Goal: Find specific page/section: Find specific page/section

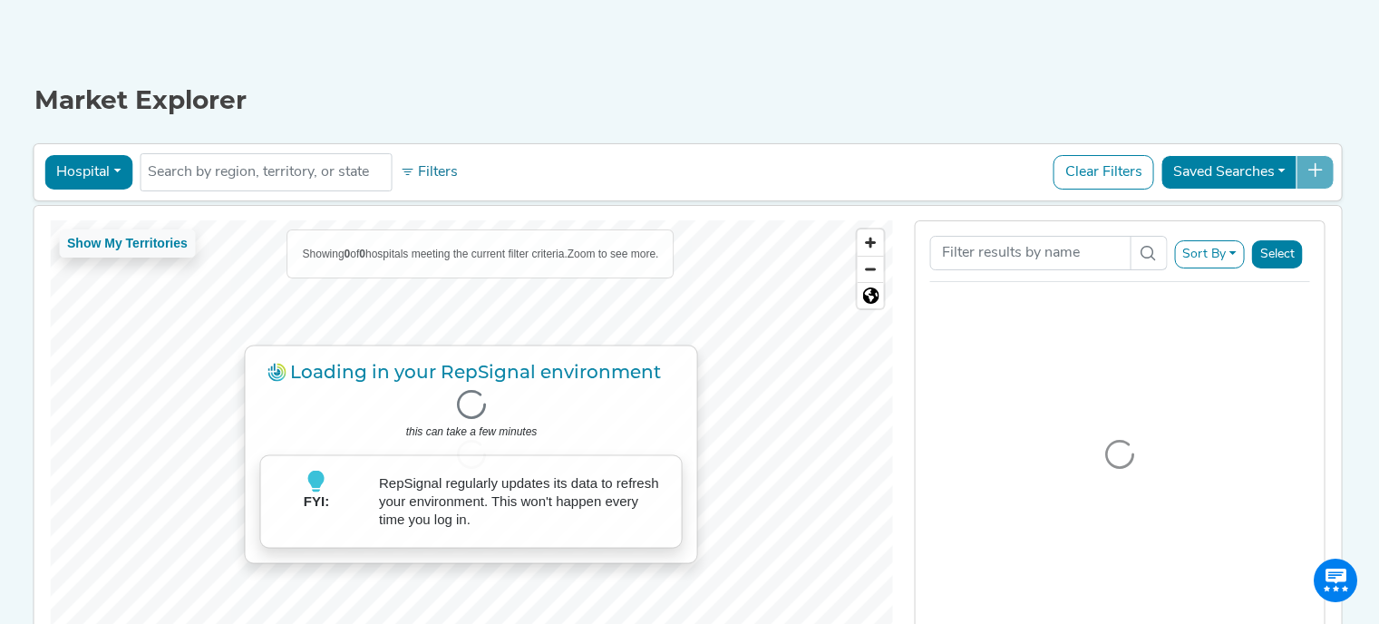
scroll to position [154, 0]
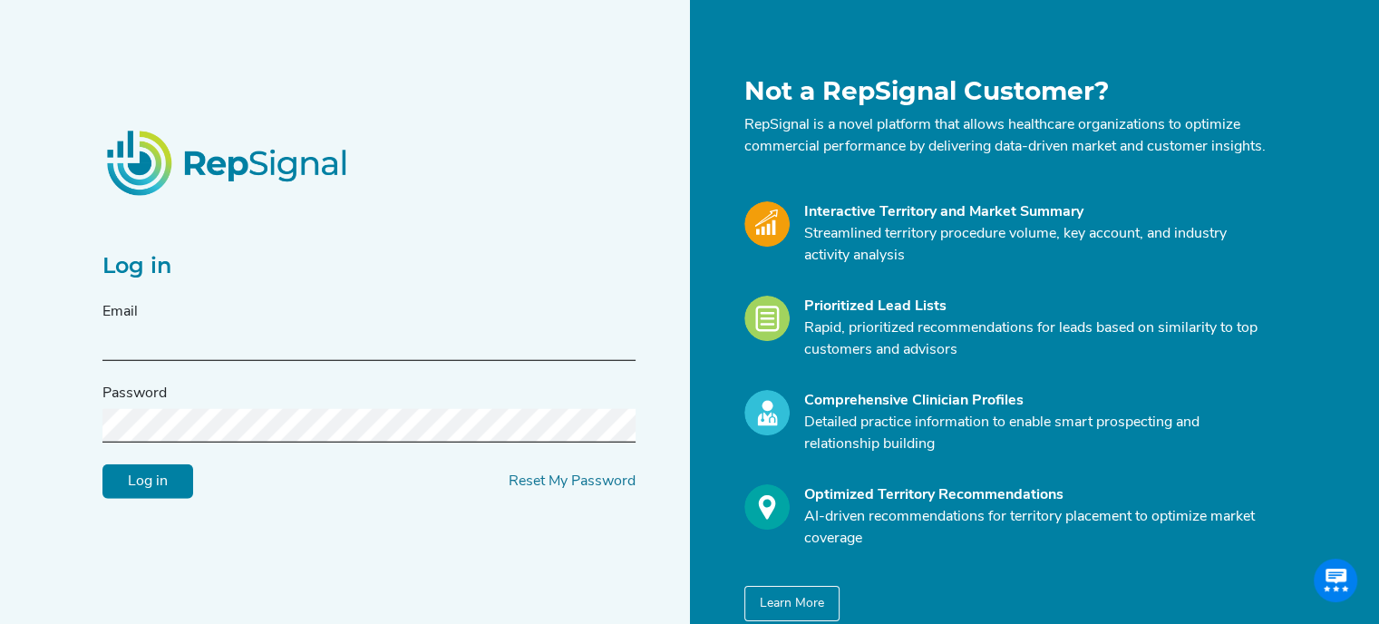
click at [220, 354] on input "text" at bounding box center [368, 344] width 533 height 34
type input "[PERSON_NAME][DOMAIN_NAME][EMAIL_ADDRESS][PERSON_NAME][DOMAIN_NAME]"
click at [617, 257] on div "Log in Email [PERSON_NAME][DOMAIN_NAME][EMAIL_ADDRESS][PERSON_NAME][DOMAIN_NAME…" at bounding box center [368, 349] width 533 height 300
click at [102, 464] on input "Log in" at bounding box center [147, 481] width 91 height 34
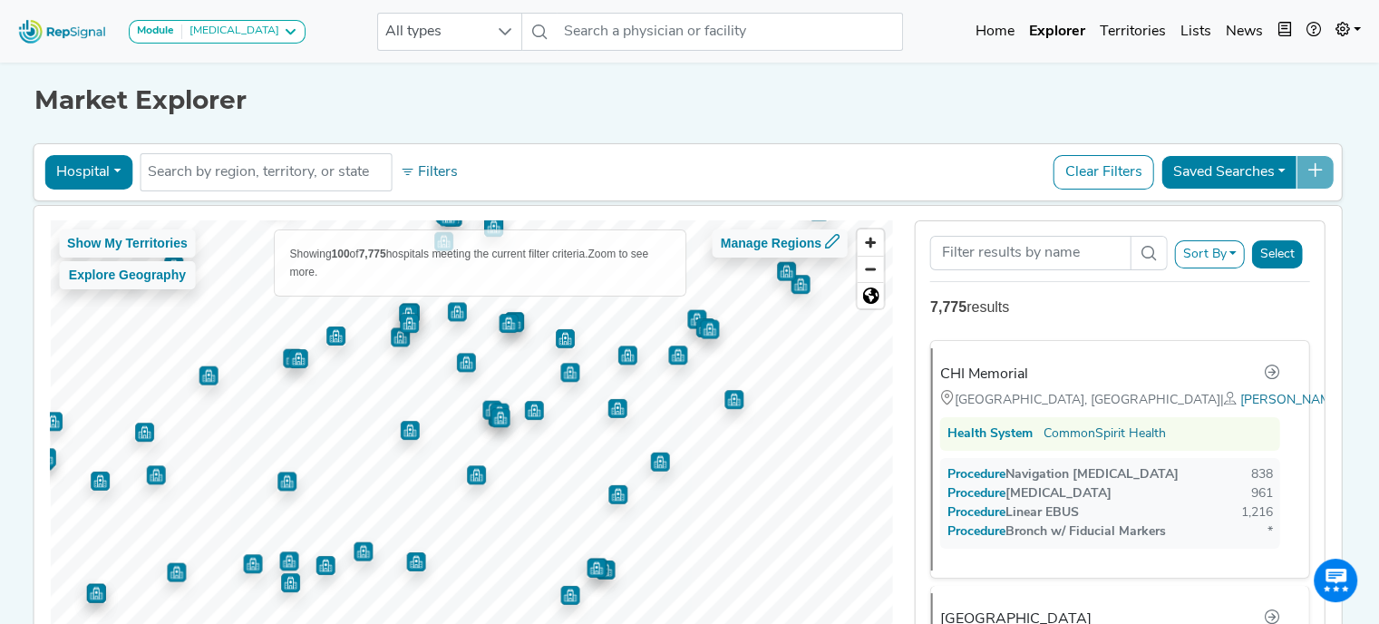
drag, startPoint x: 700, startPoint y: 539, endPoint x: 643, endPoint y: 453, distance: 103.3
click at [650, 453] on img "Map marker" at bounding box center [659, 460] width 19 height 19
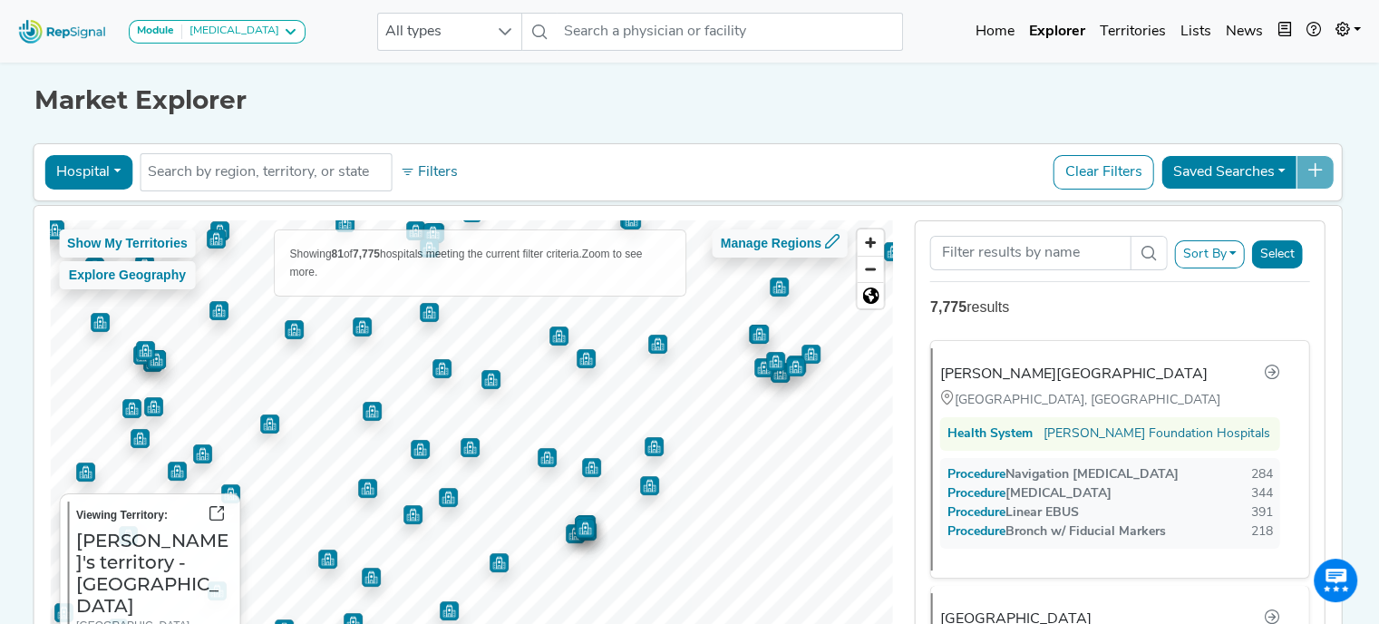
click at [640, 486] on img "Map marker" at bounding box center [649, 485] width 19 height 19
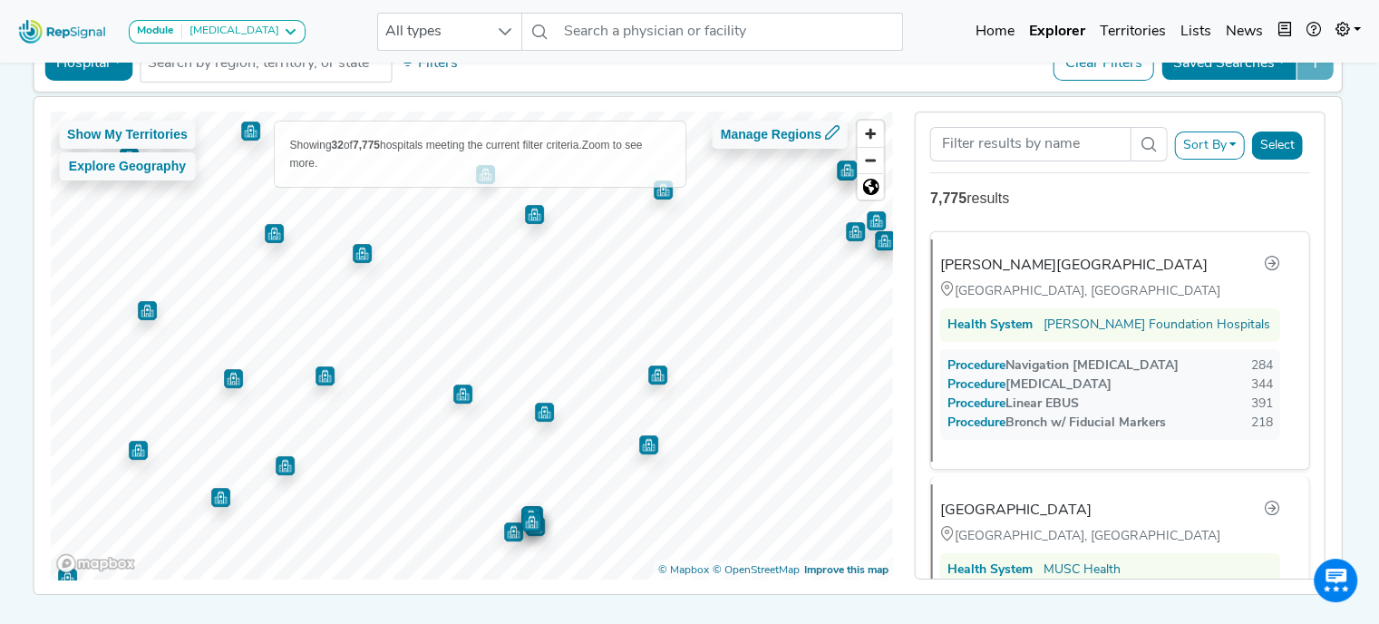
click at [540, 414] on img "Map marker" at bounding box center [544, 412] width 19 height 19
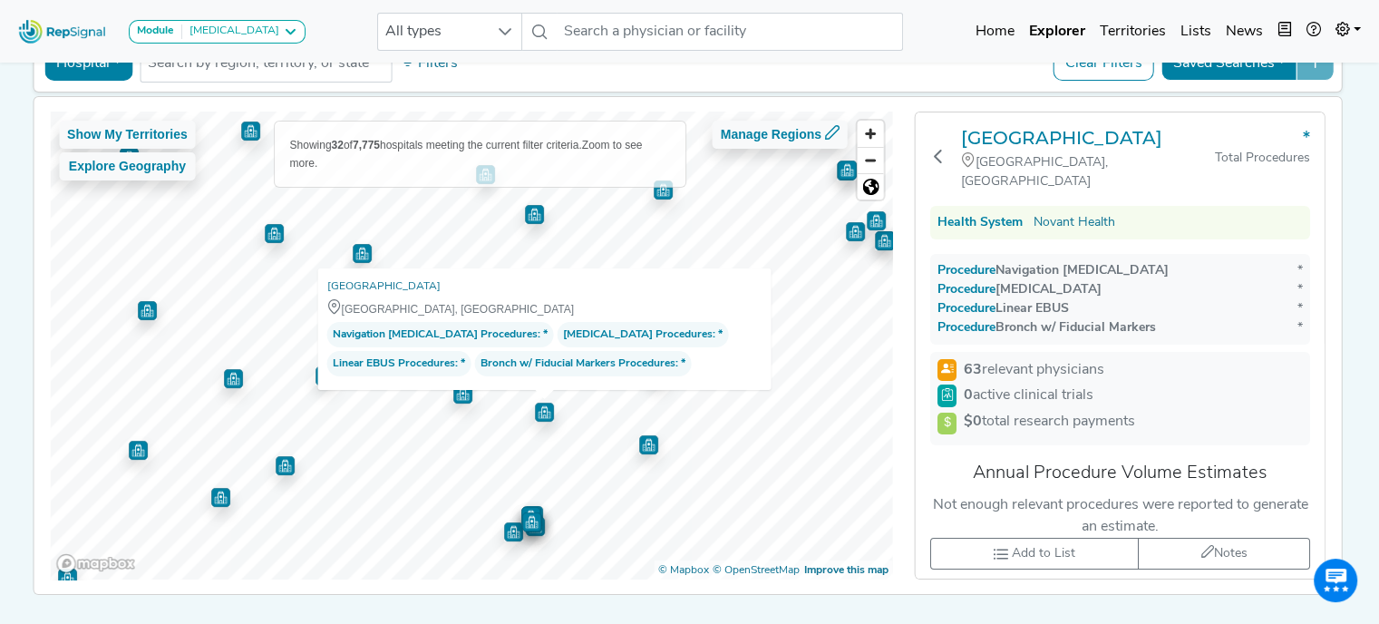
click at [528, 517] on img "Map marker" at bounding box center [531, 521] width 19 height 19
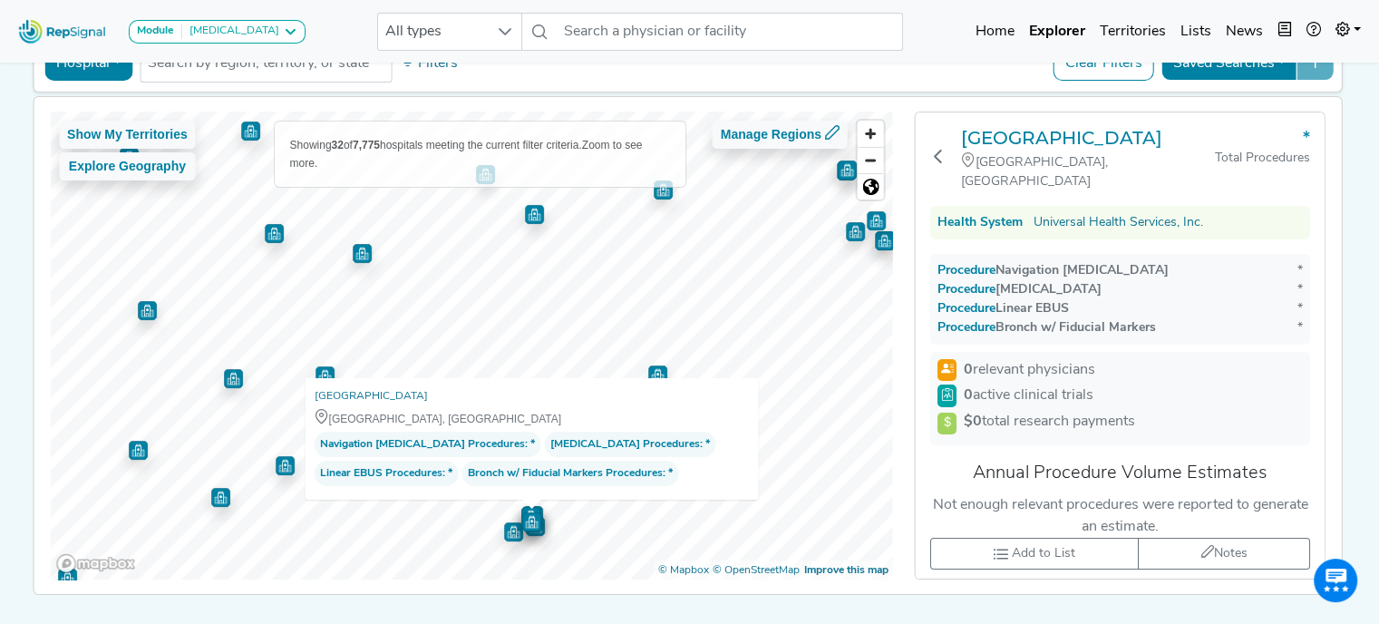
click at [511, 535] on img "Map marker" at bounding box center [513, 531] width 19 height 19
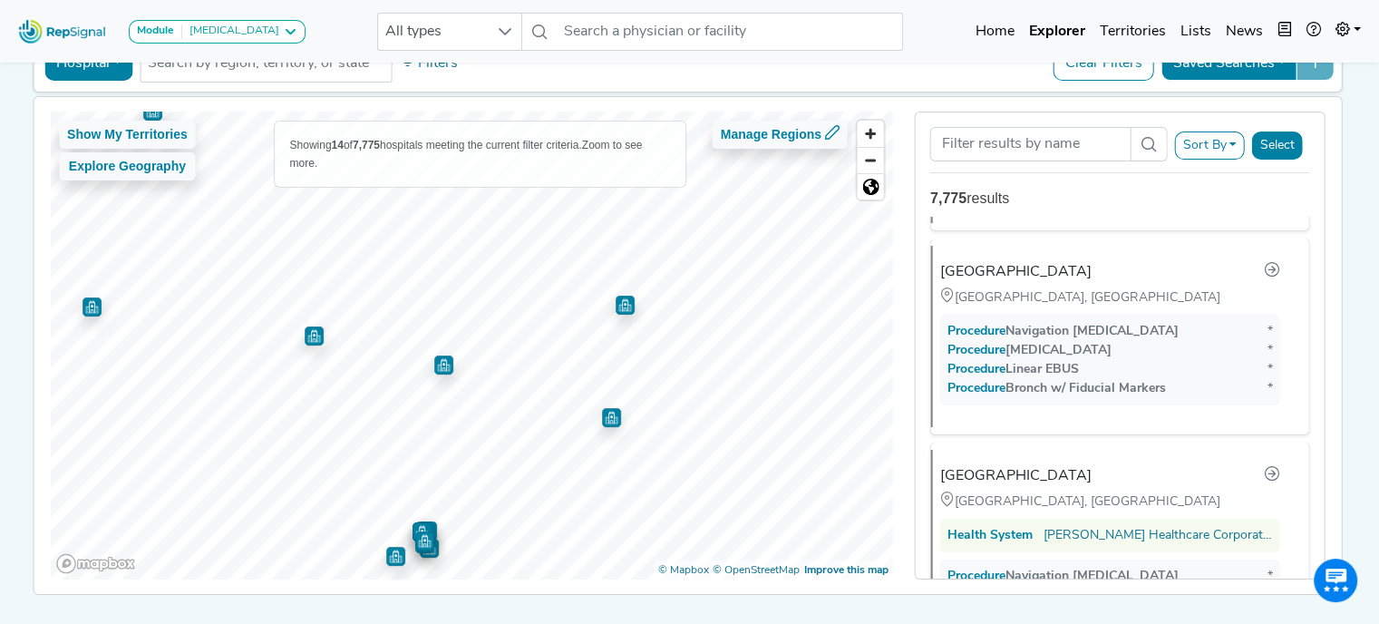
scroll to position [937, 0]
click at [623, 308] on img "Map marker" at bounding box center [625, 305] width 19 height 19
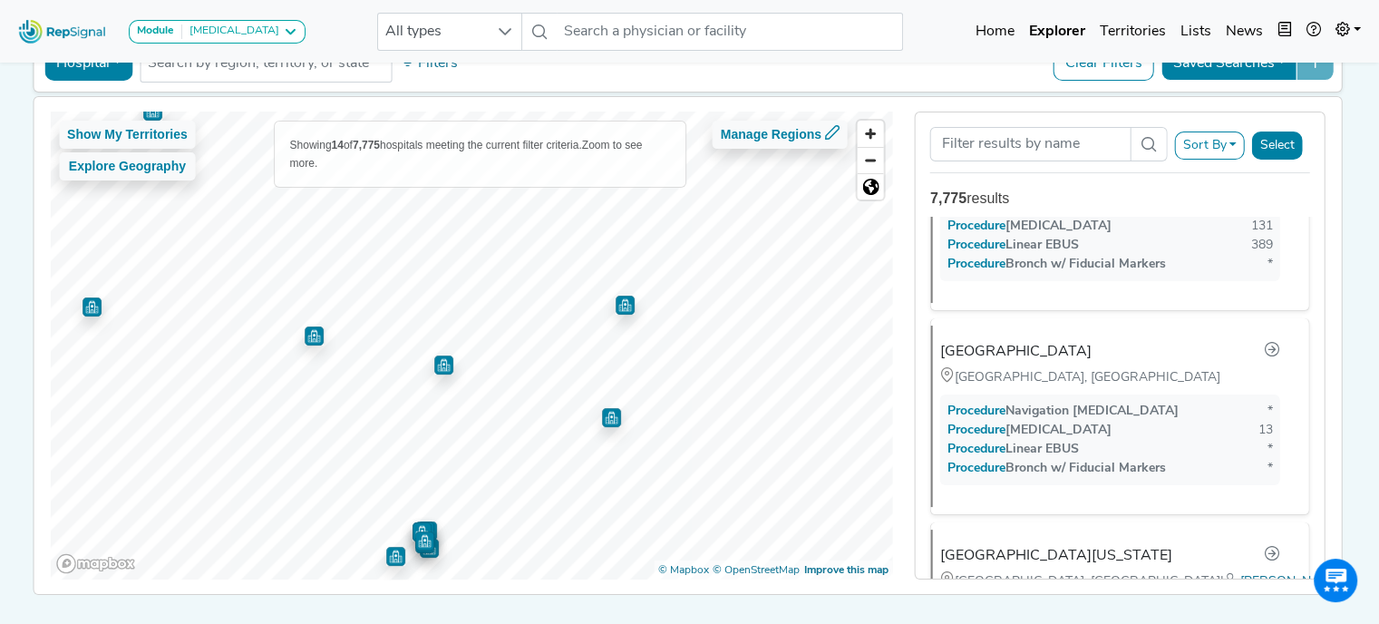
click at [437, 366] on img "Map marker" at bounding box center [442, 363] width 19 height 19
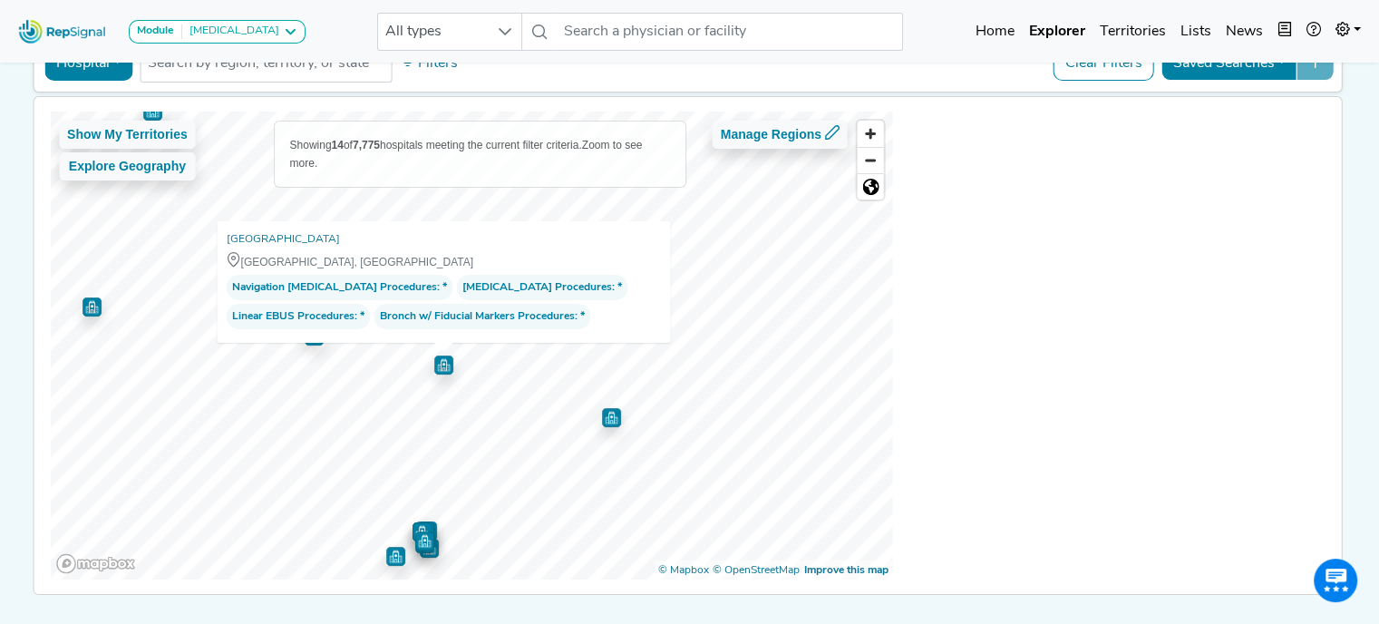
scroll to position [468, 0]
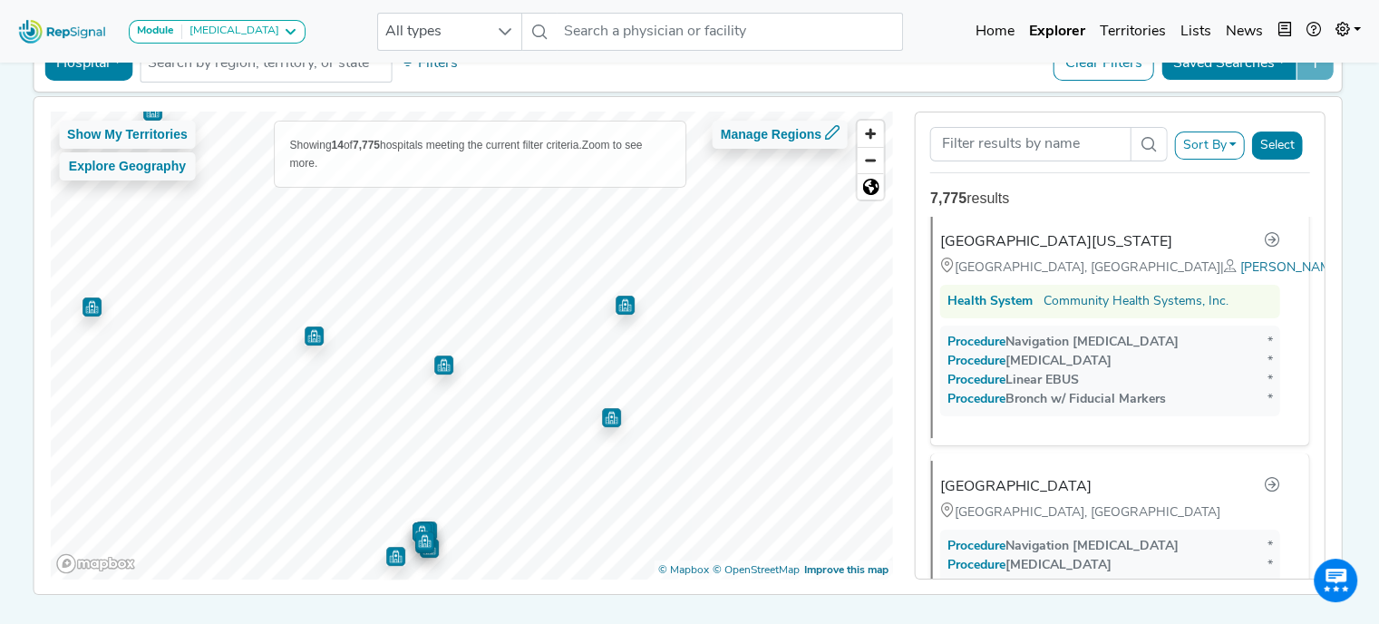
click at [305, 328] on img "Map marker" at bounding box center [314, 335] width 19 height 19
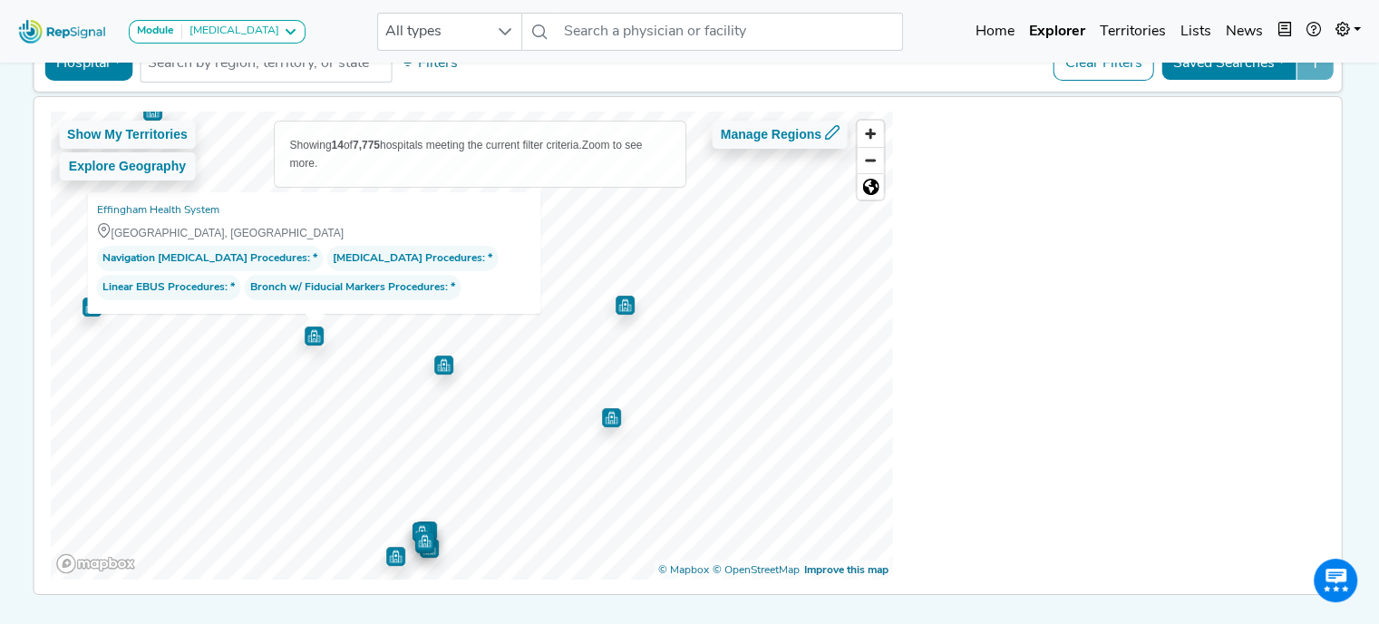
scroll to position [0, 0]
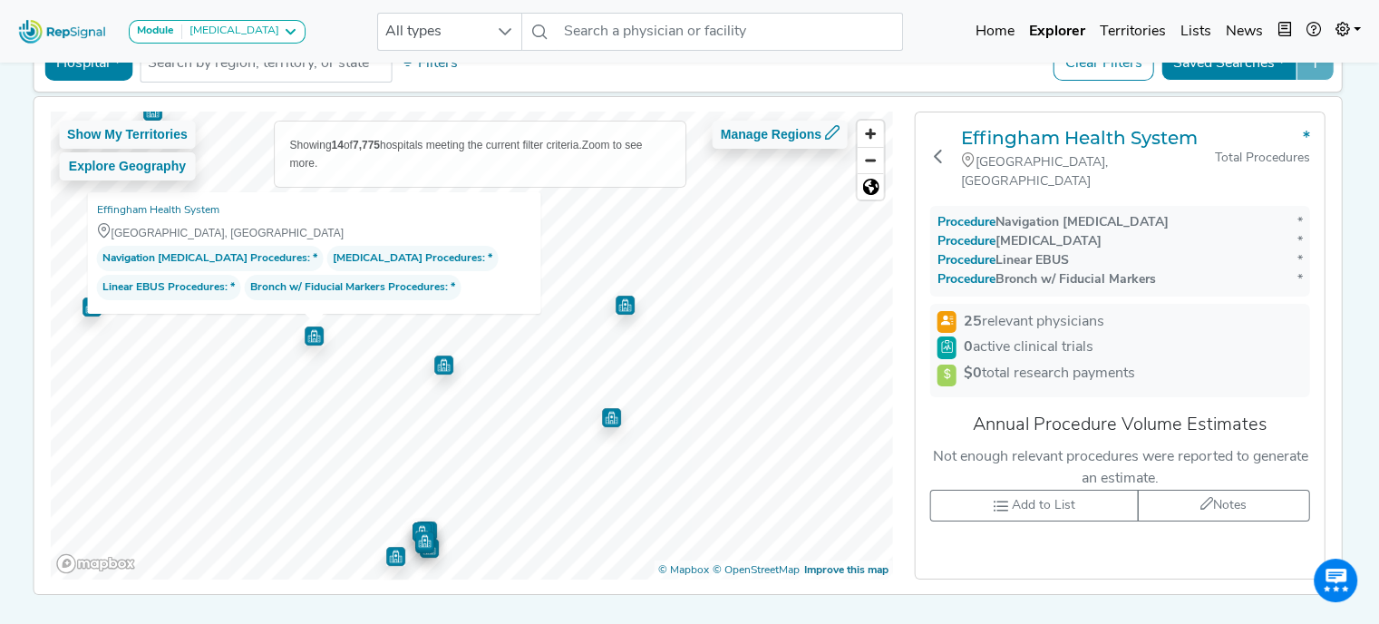
click at [387, 557] on img "Map marker" at bounding box center [395, 556] width 19 height 19
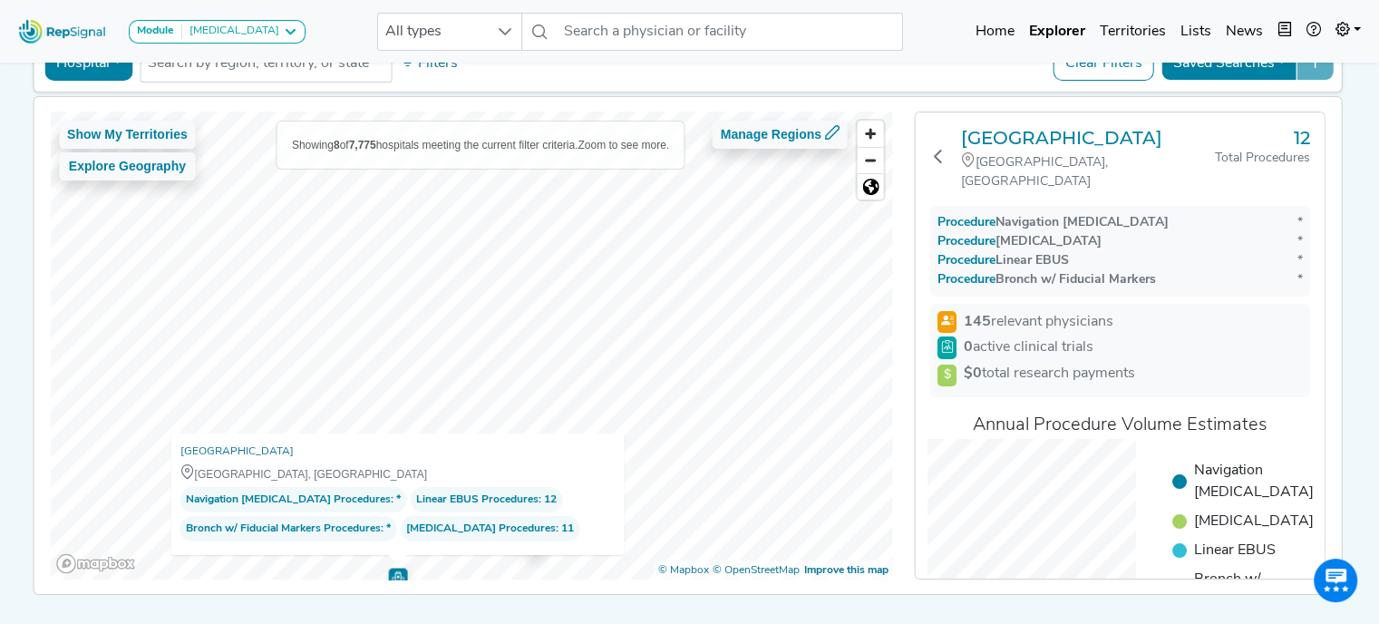
scroll to position [109, 0]
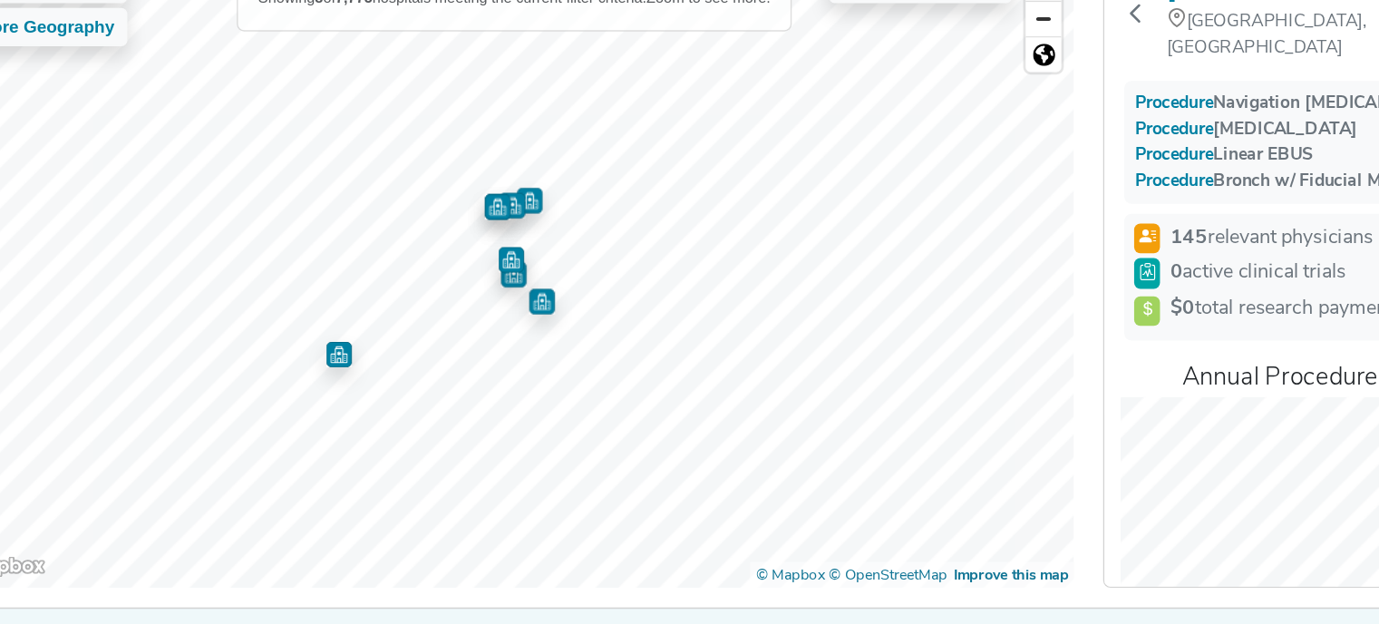
click at [491, 366] on img "Map marker" at bounding box center [500, 368] width 19 height 19
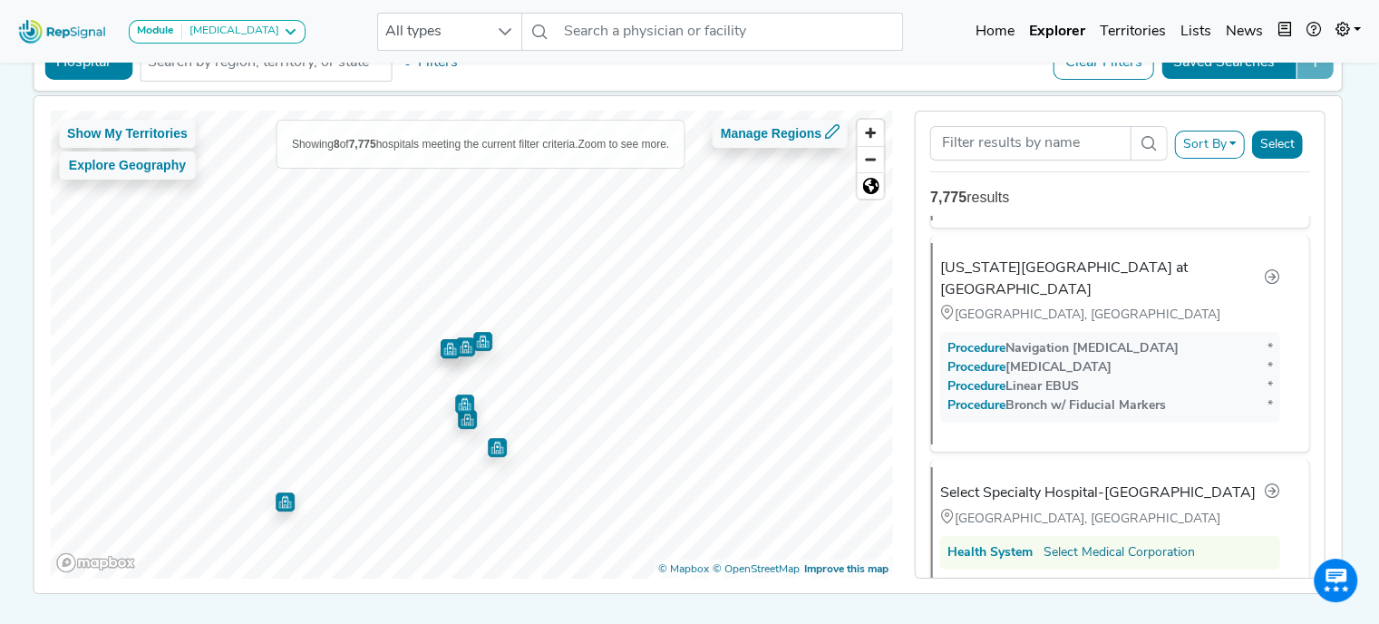
scroll to position [948, 0]
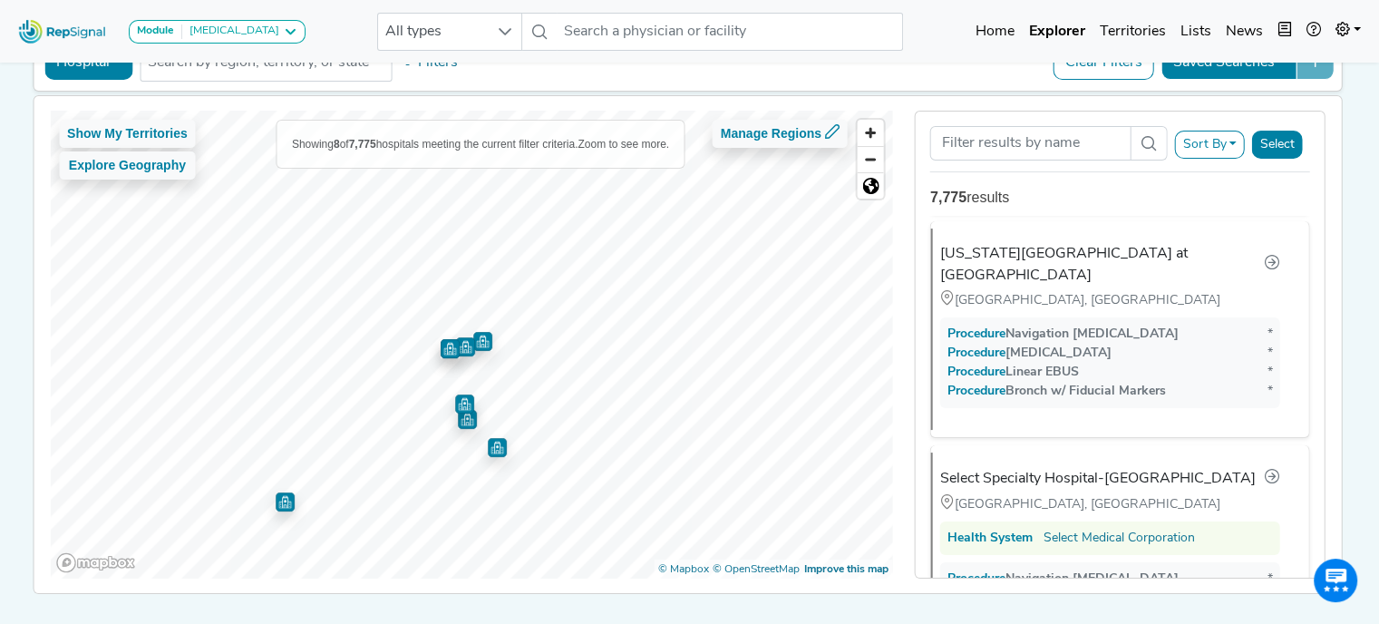
click at [458, 418] on img "Map marker" at bounding box center [467, 419] width 19 height 19
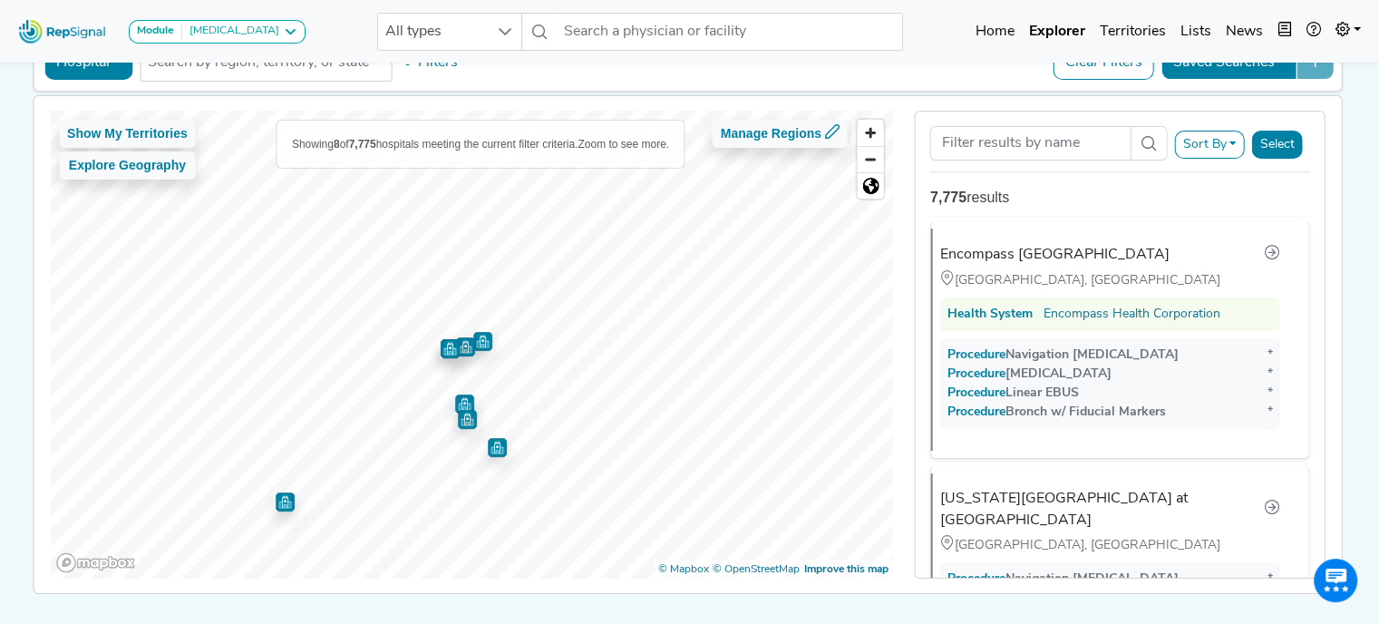
scroll to position [711, 0]
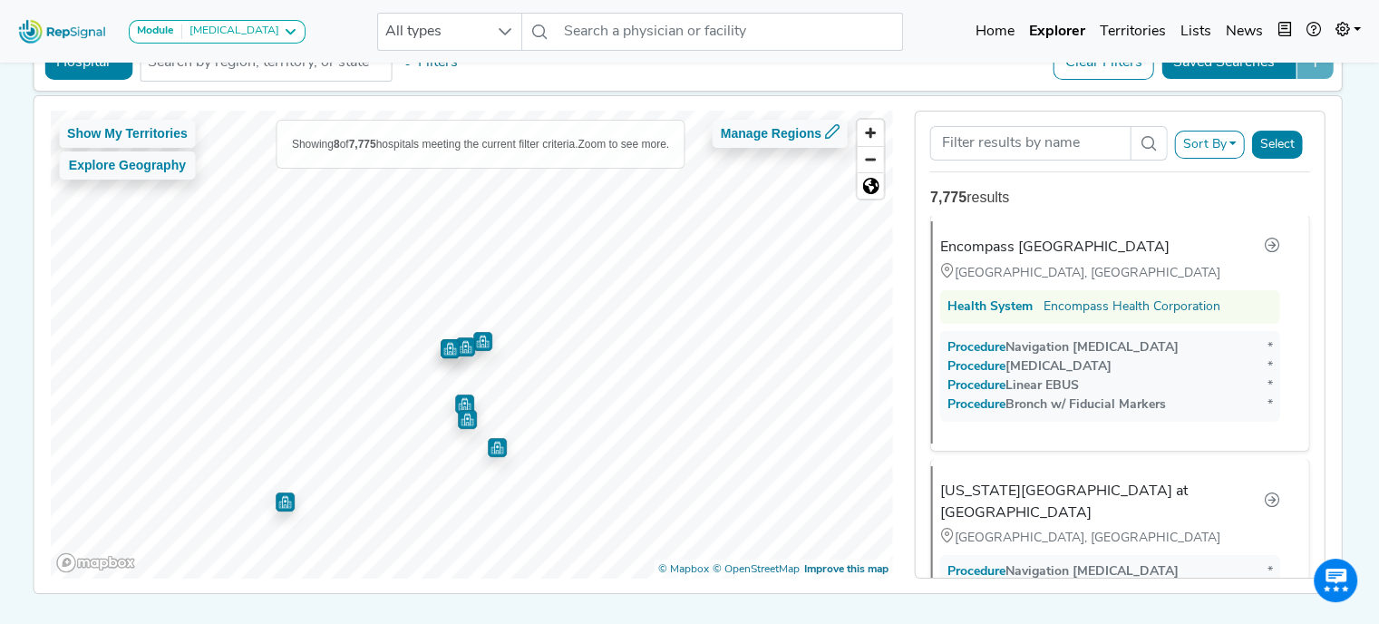
click at [458, 398] on img "Map marker" at bounding box center [464, 403] width 19 height 19
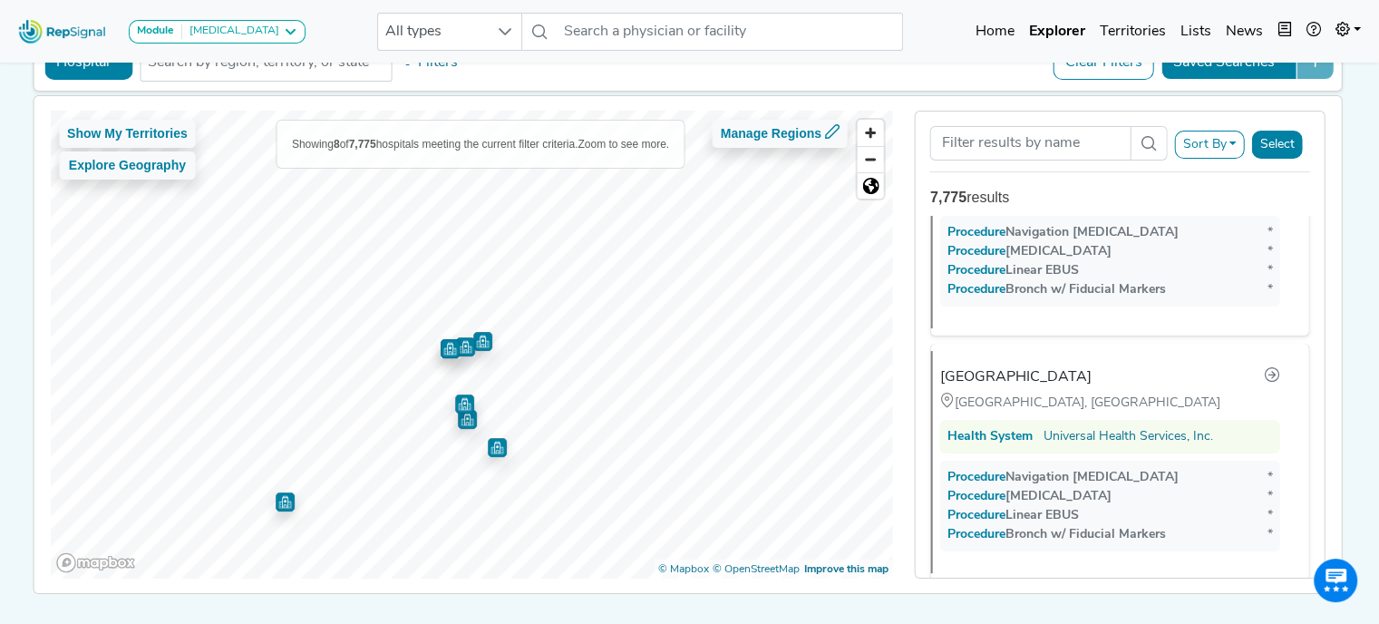
scroll to position [1567, 0]
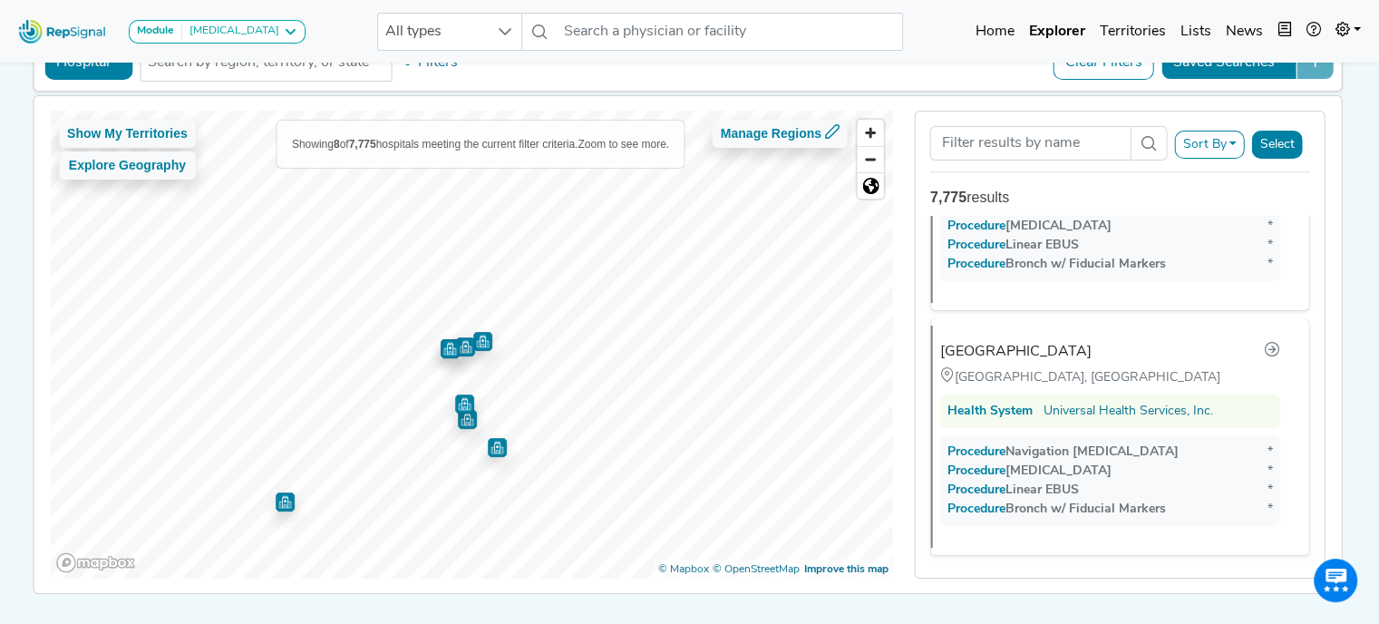
click at [478, 338] on img "Map marker" at bounding box center [482, 341] width 19 height 19
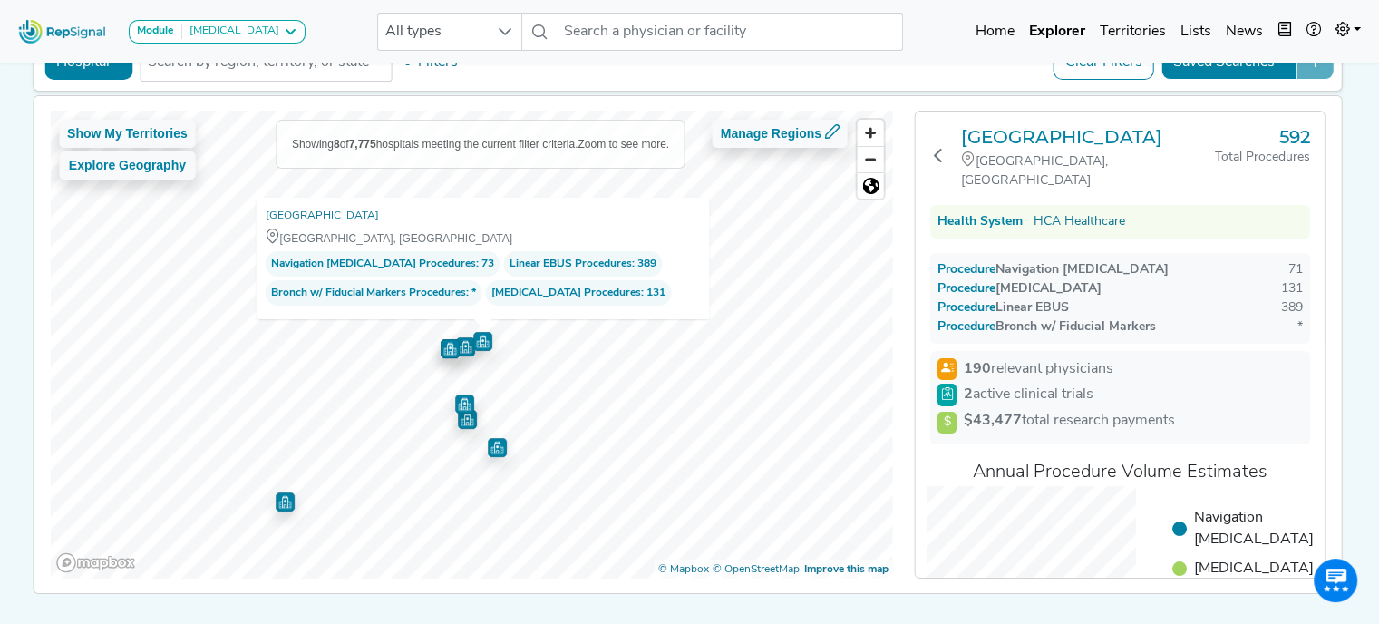
click at [457, 344] on img "Map marker" at bounding box center [465, 346] width 19 height 19
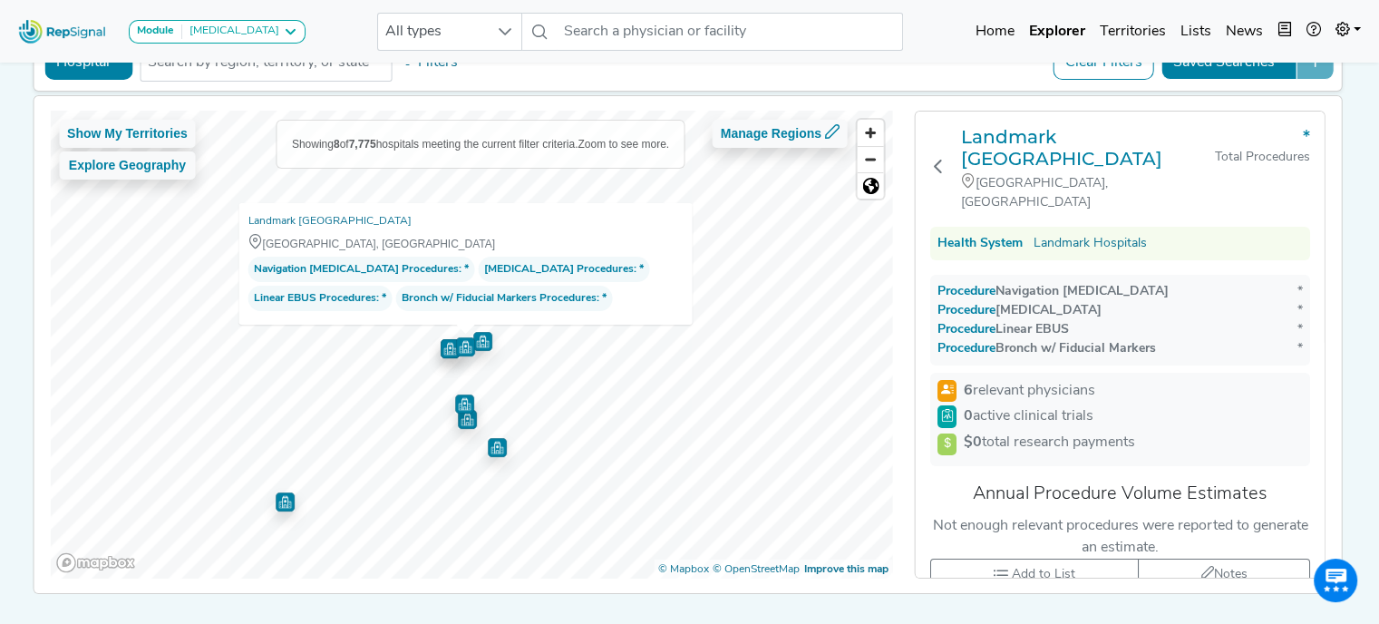
click at [441, 349] on img "Map marker" at bounding box center [450, 348] width 19 height 19
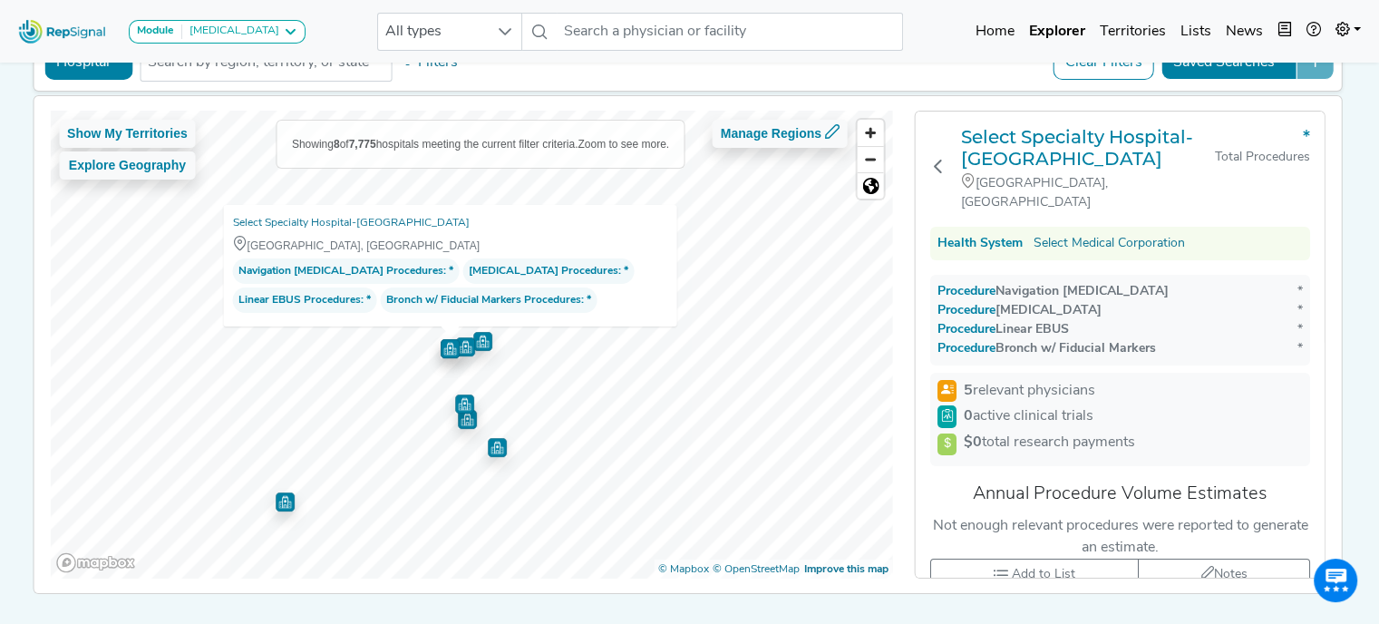
click at [475, 340] on img "Map marker" at bounding box center [481, 340] width 19 height 19
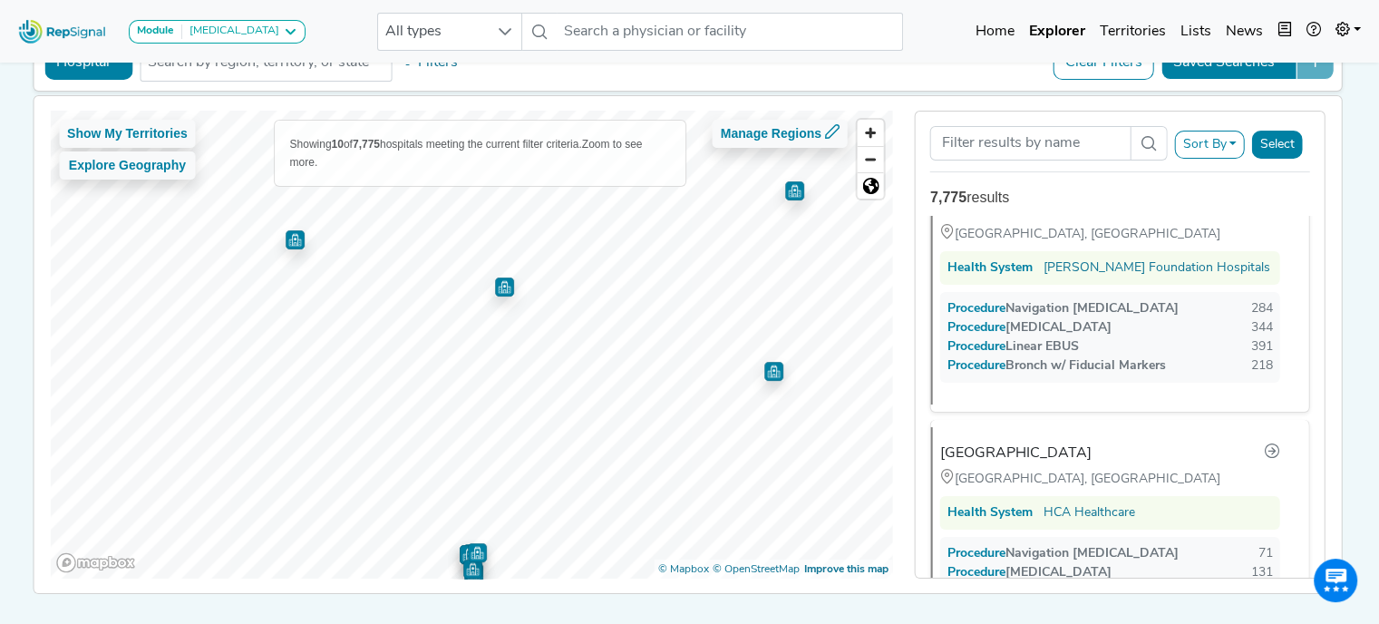
scroll to position [0, 0]
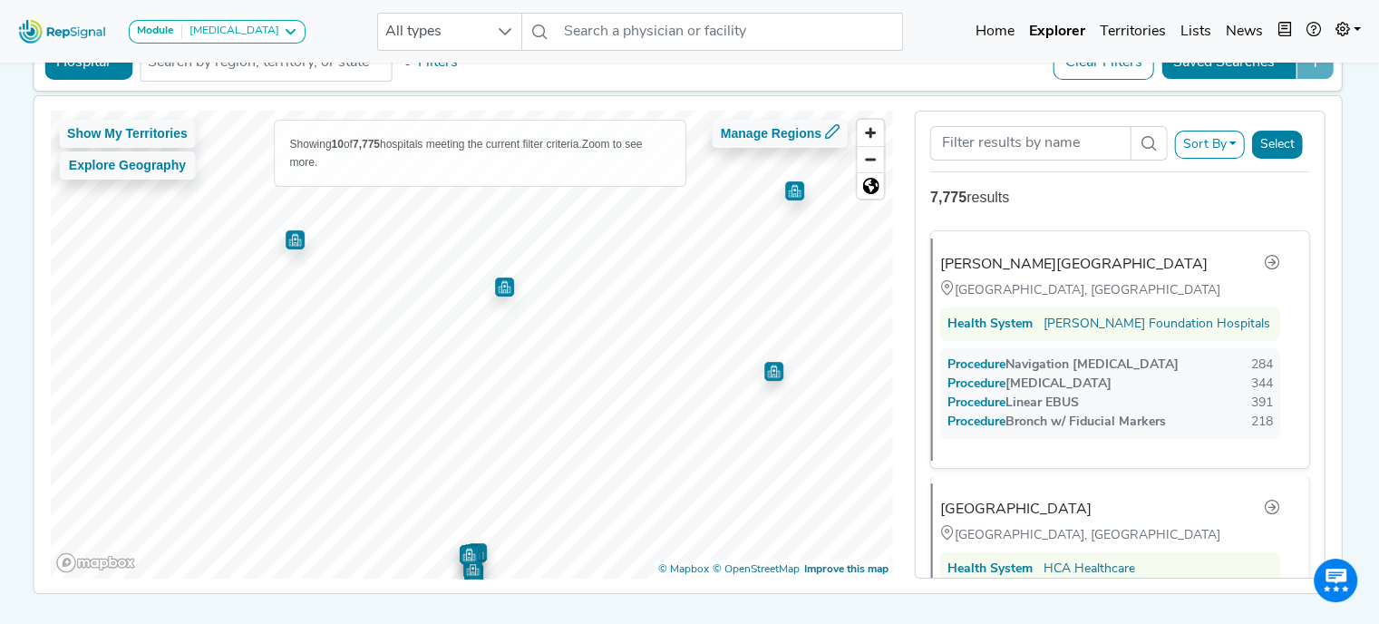
click at [770, 367] on img "Map marker" at bounding box center [773, 371] width 19 height 19
